Goal: Find specific page/section: Find specific page/section

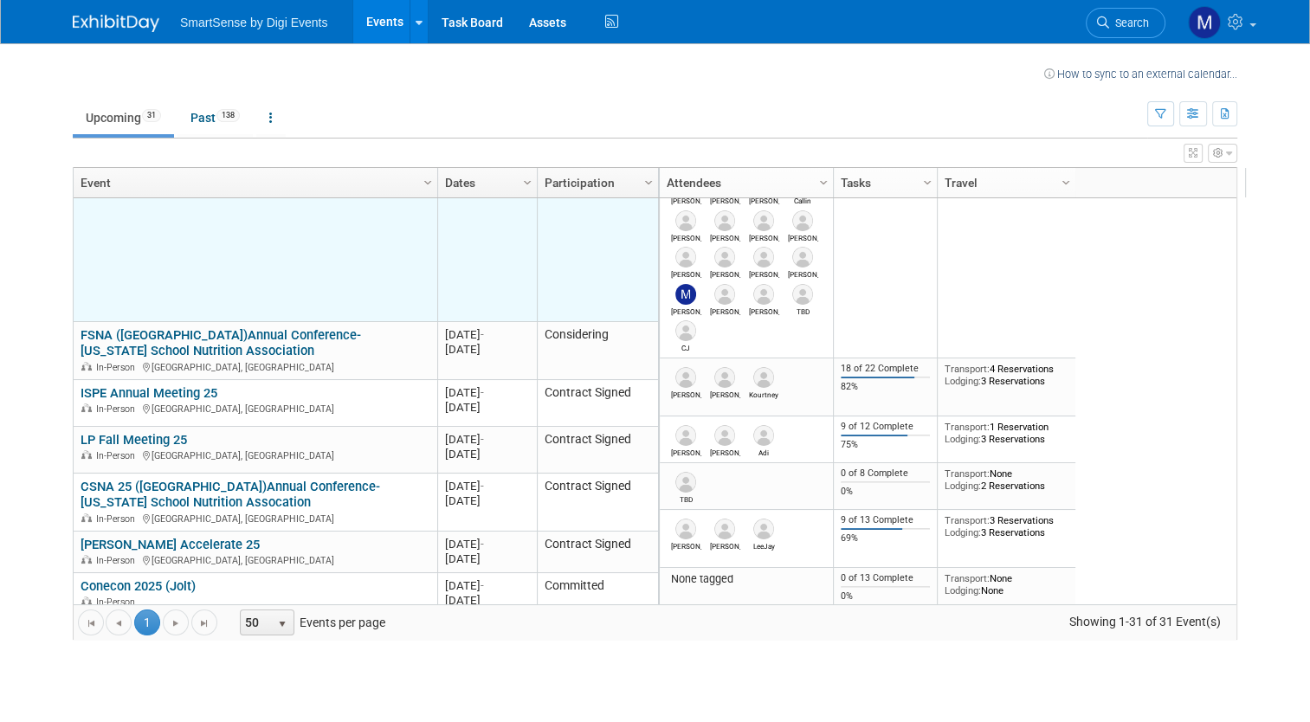
scroll to position [308, 0]
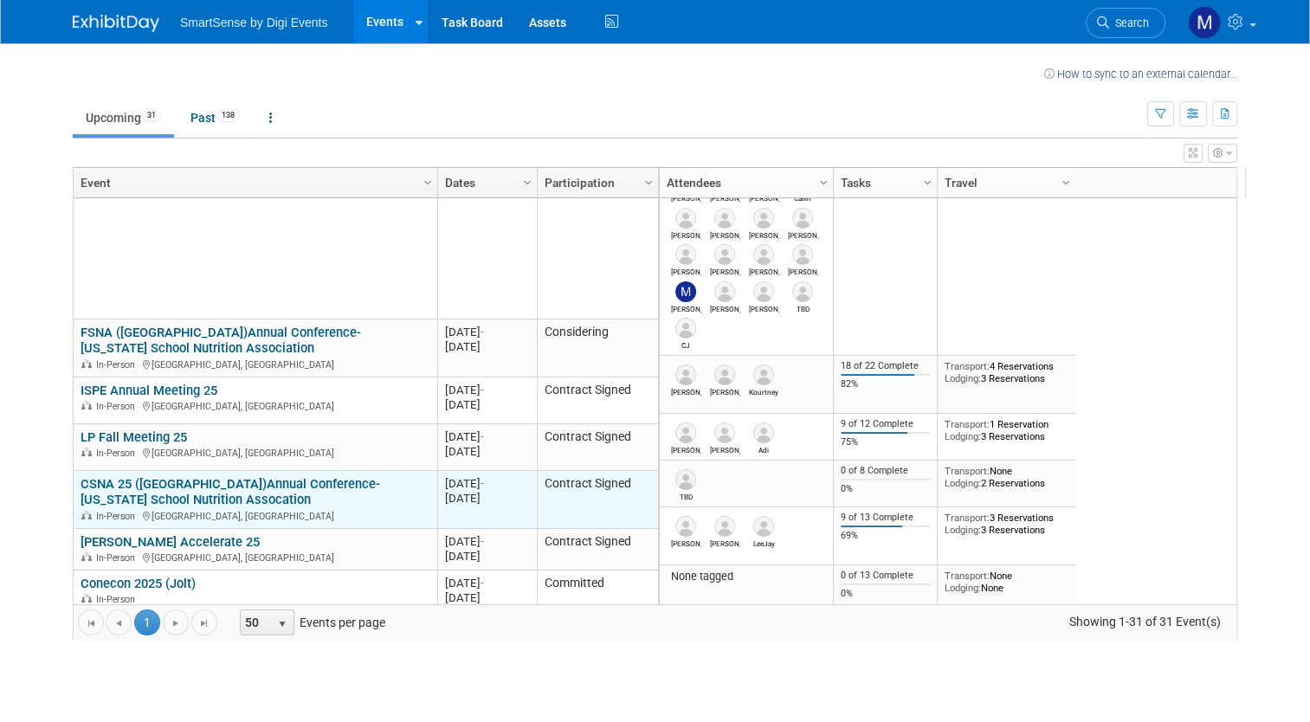
click at [171, 481] on link "CSNA 25 ([GEOGRAPHIC_DATA])Annual Conference- [US_STATE] School Nutrition Assoc…" at bounding box center [231, 492] width 300 height 32
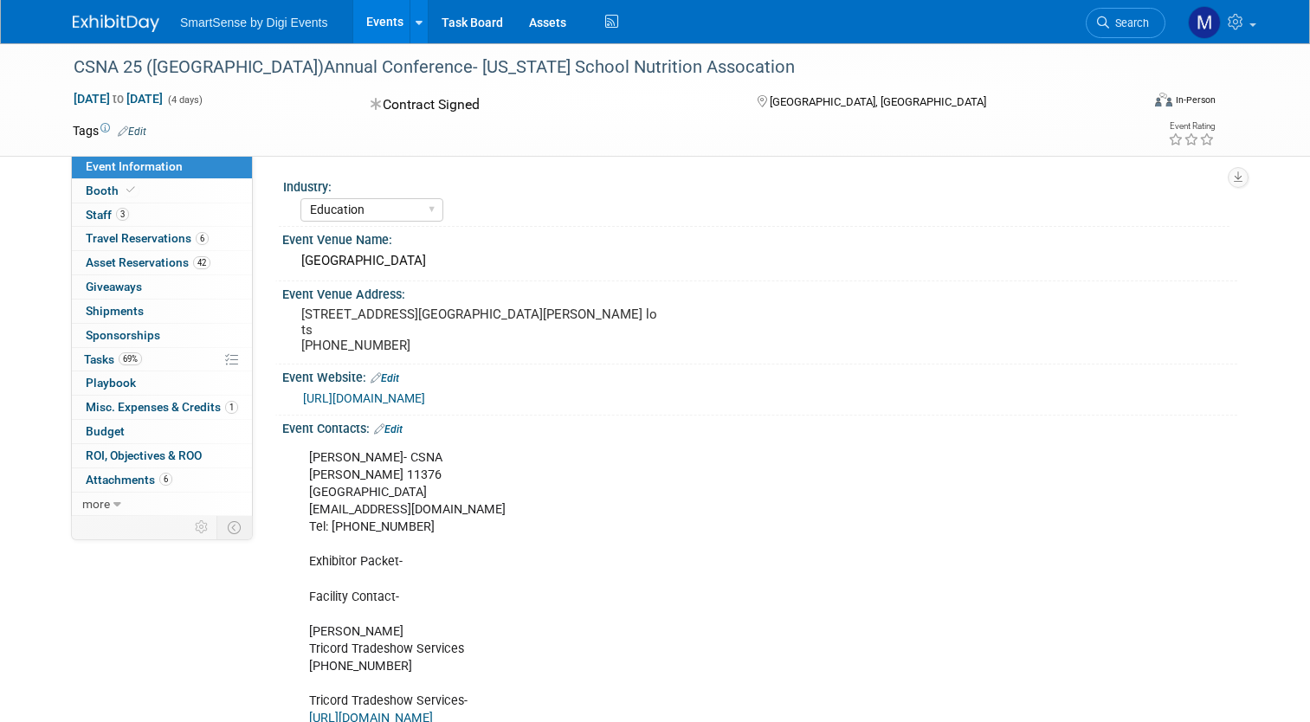
select select "Education"
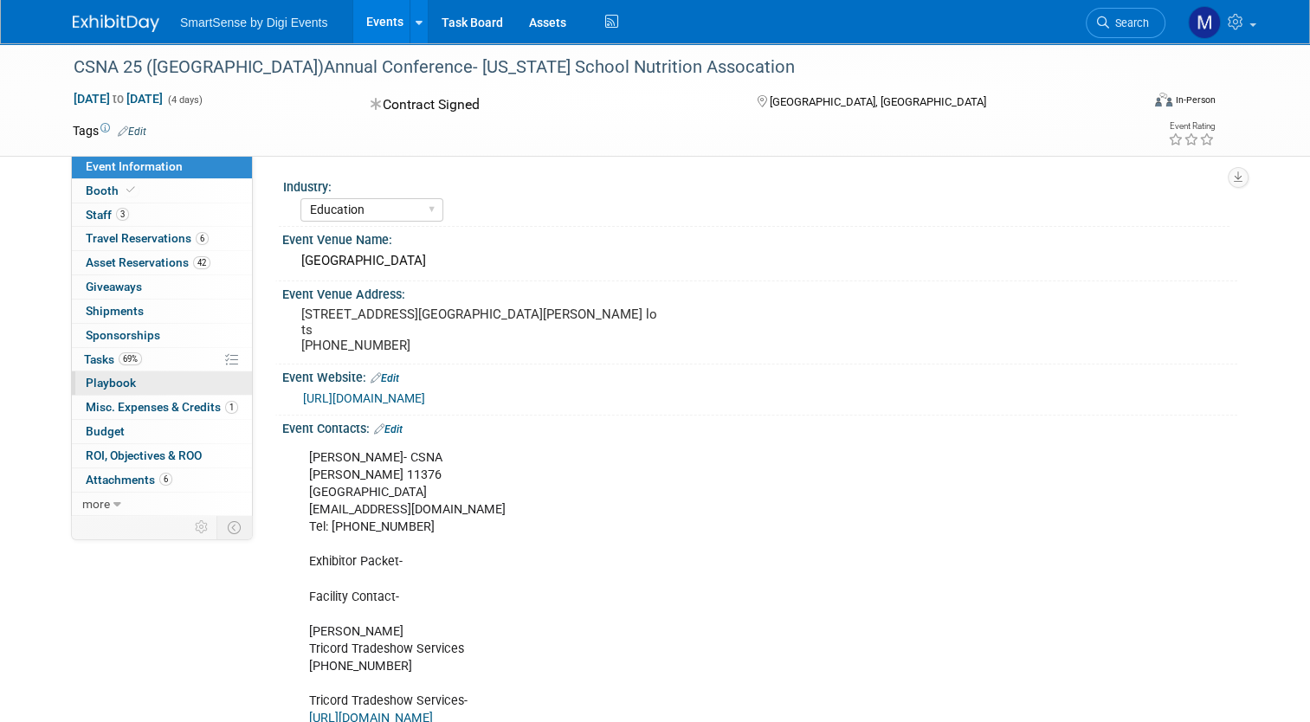
click at [117, 386] on span "Playbook 0" at bounding box center [111, 383] width 50 height 14
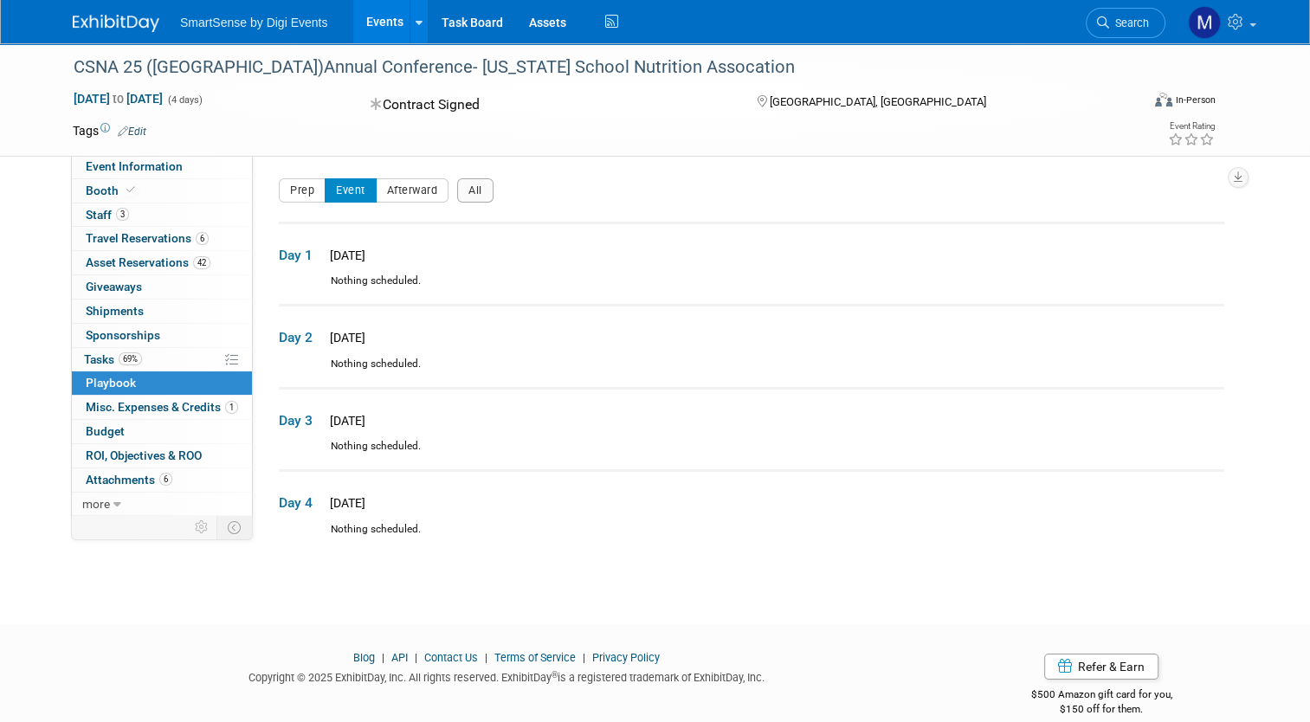
click at [374, 19] on link "Events" at bounding box center [384, 21] width 63 height 43
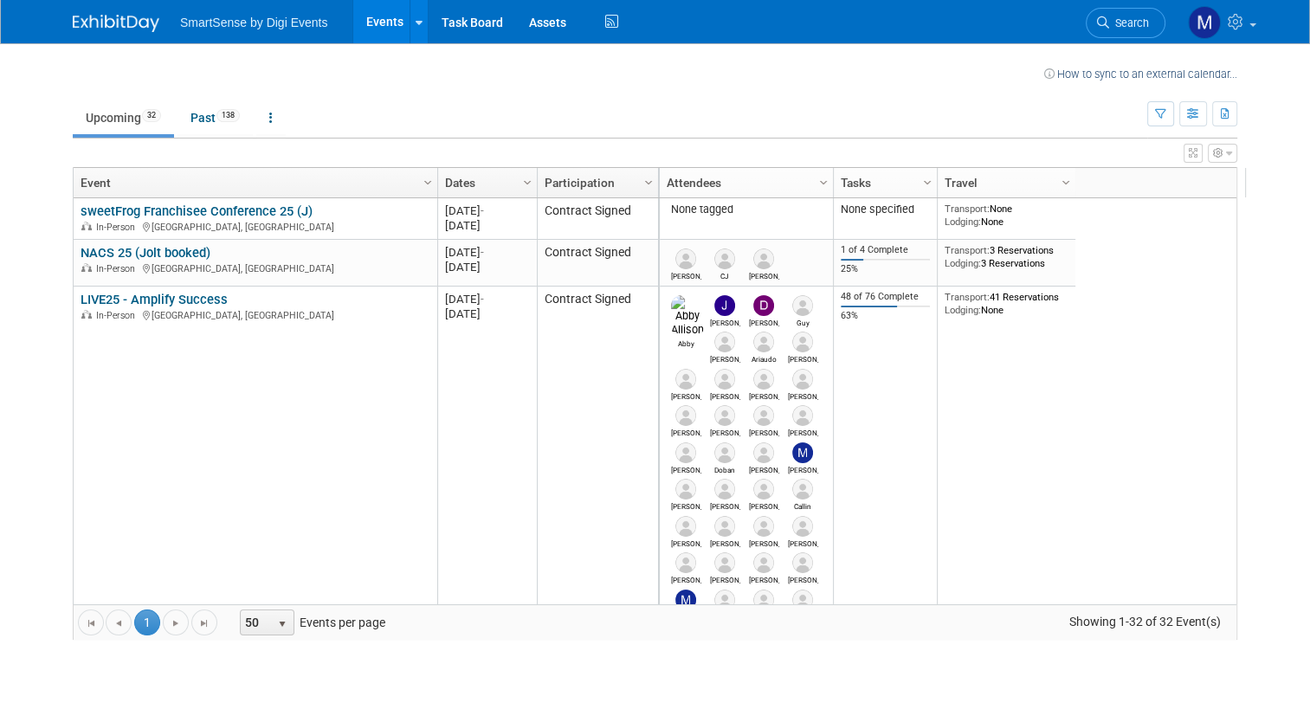
click at [195, 296] on link "LIVE25 - Amplify Success" at bounding box center [154, 300] width 147 height 16
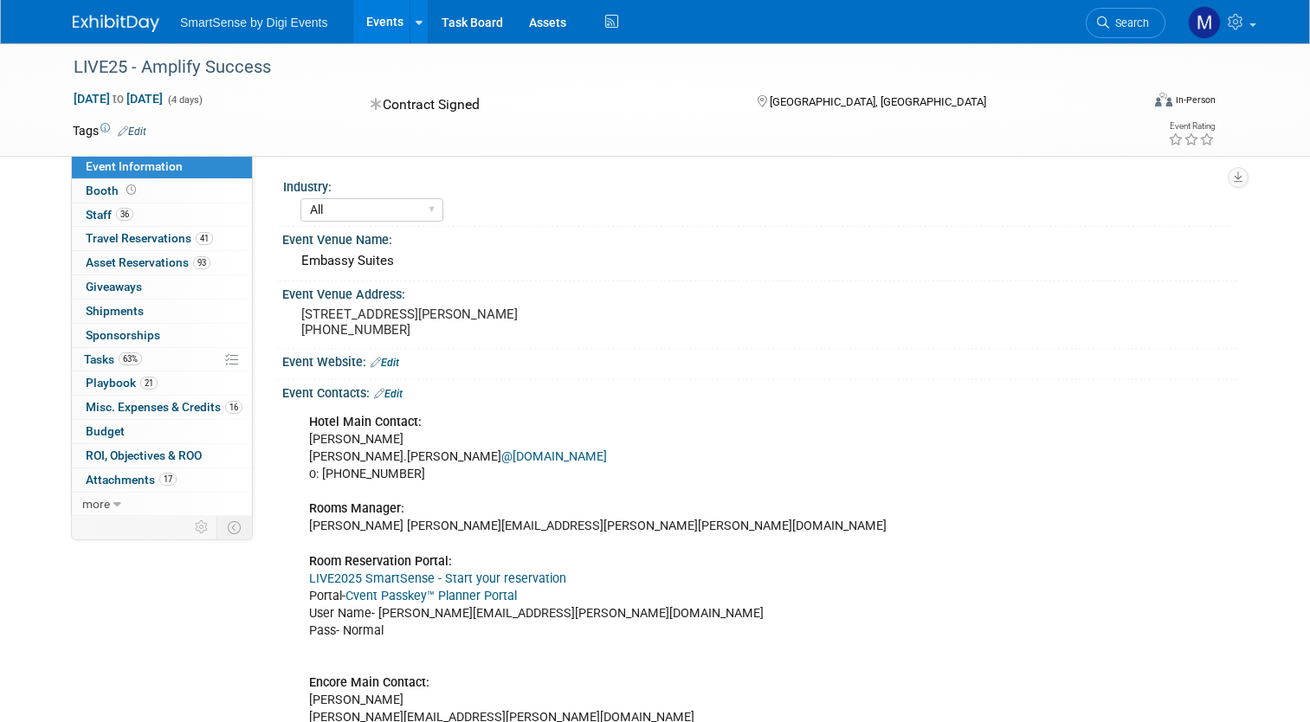
select select "All"
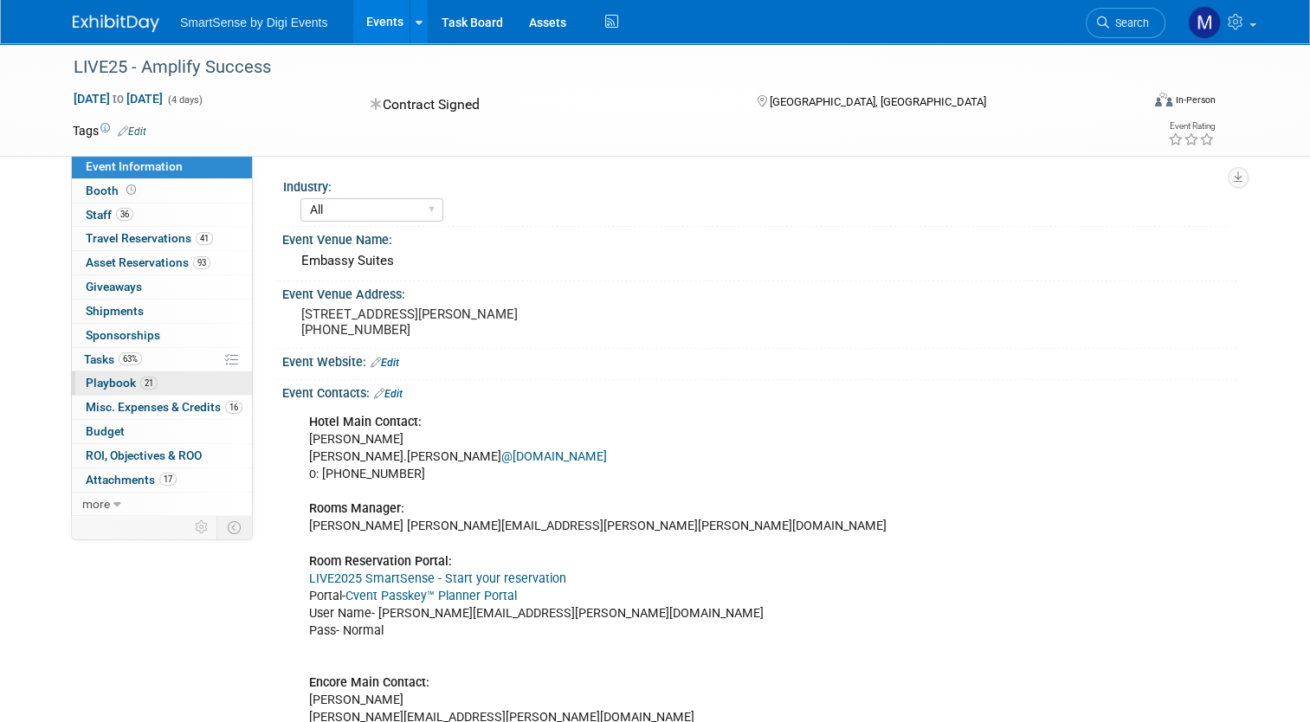
click at [147, 386] on link "21 Playbook 21" at bounding box center [162, 382] width 180 height 23
